Goal: Task Accomplishment & Management: Manage account settings

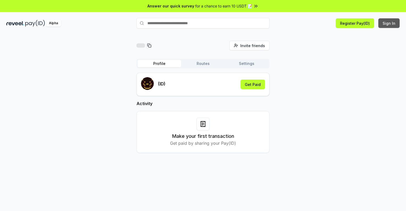
click at [390, 23] on button "Sign In" at bounding box center [389, 23] width 21 height 10
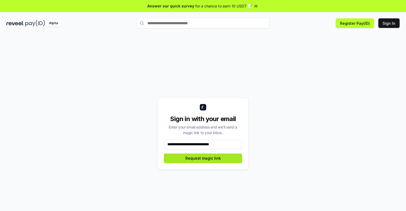
type input "**********"
click at [203, 158] on button "Request magic link" at bounding box center [203, 159] width 78 height 10
